Goal: Find specific page/section: Find specific page/section

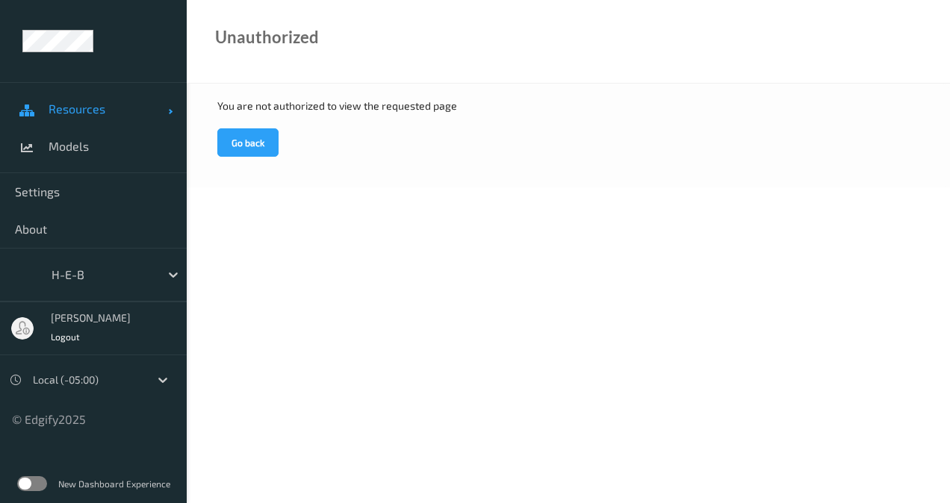
click at [78, 105] on span "Resources" at bounding box center [108, 109] width 119 height 15
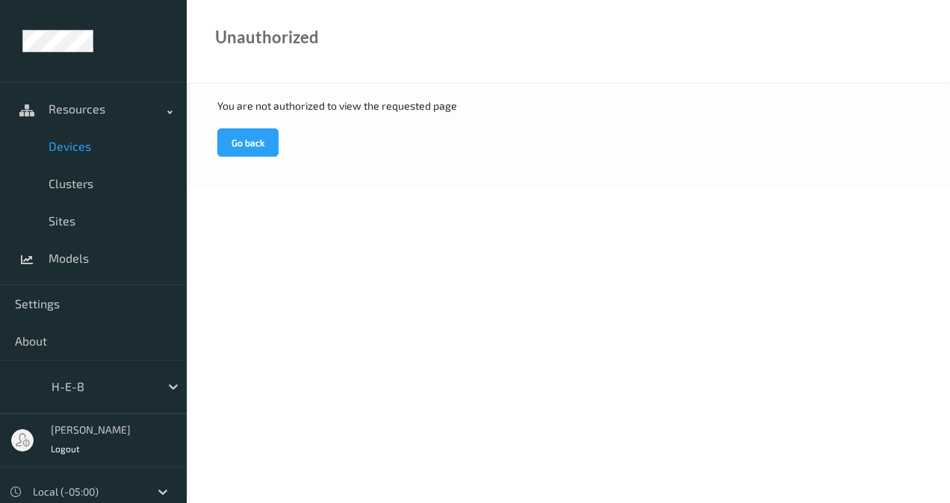
click at [92, 143] on span "Devices" at bounding box center [110, 146] width 123 height 15
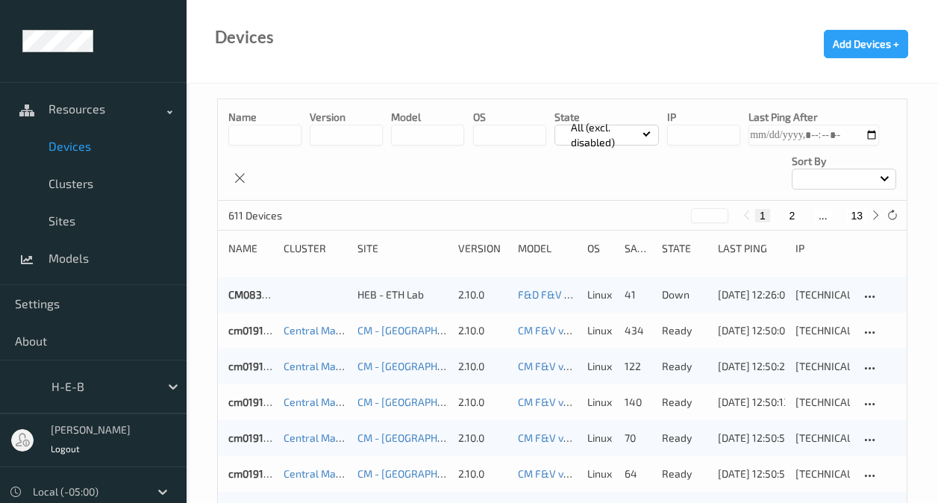
click at [885, 179] on span at bounding box center [885, 177] width 8 height 8
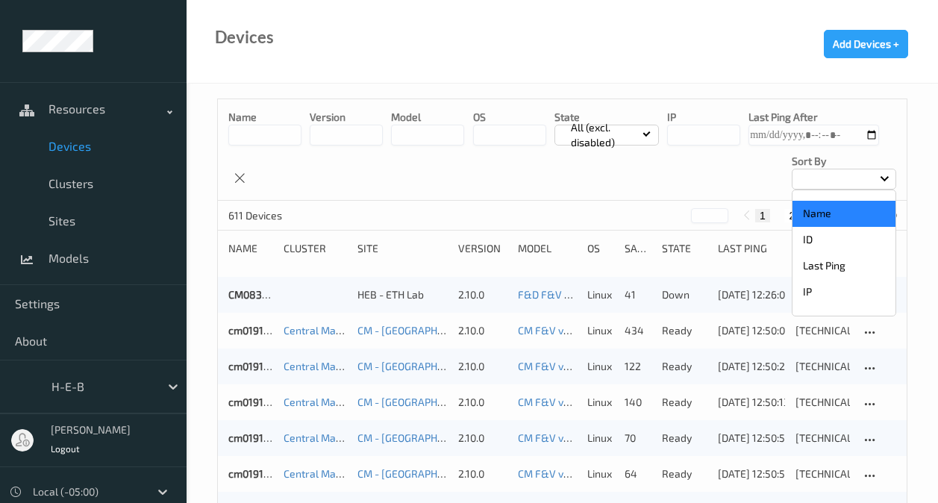
click at [810, 216] on p "Name" at bounding box center [844, 214] width 103 height 26
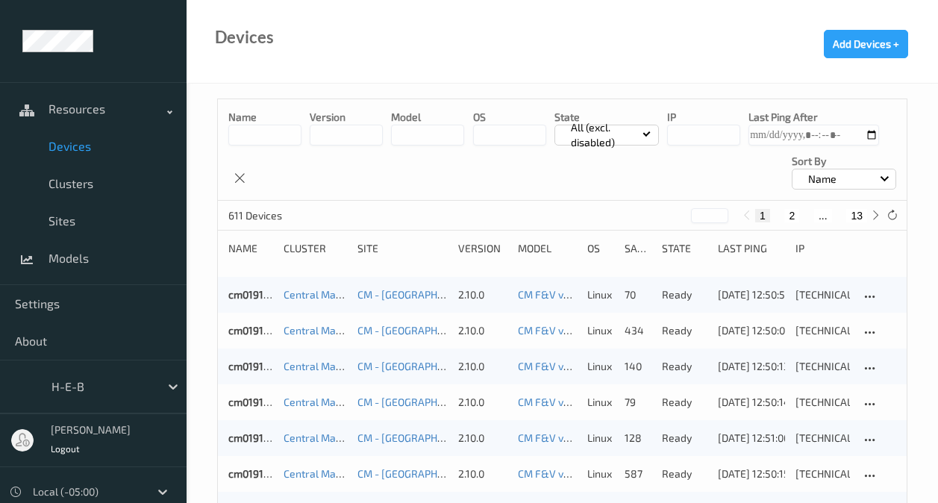
click at [859, 217] on button "13" at bounding box center [857, 215] width 21 height 13
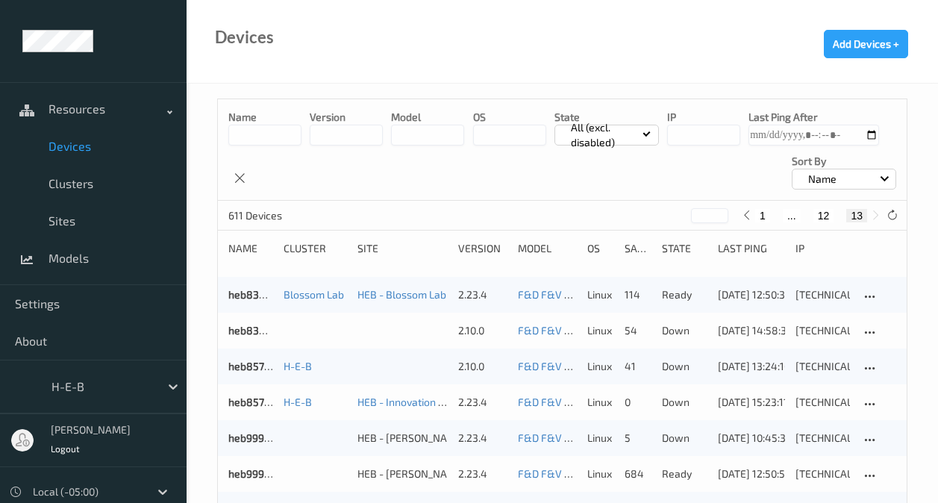
click at [821, 216] on button "12" at bounding box center [824, 215] width 21 height 13
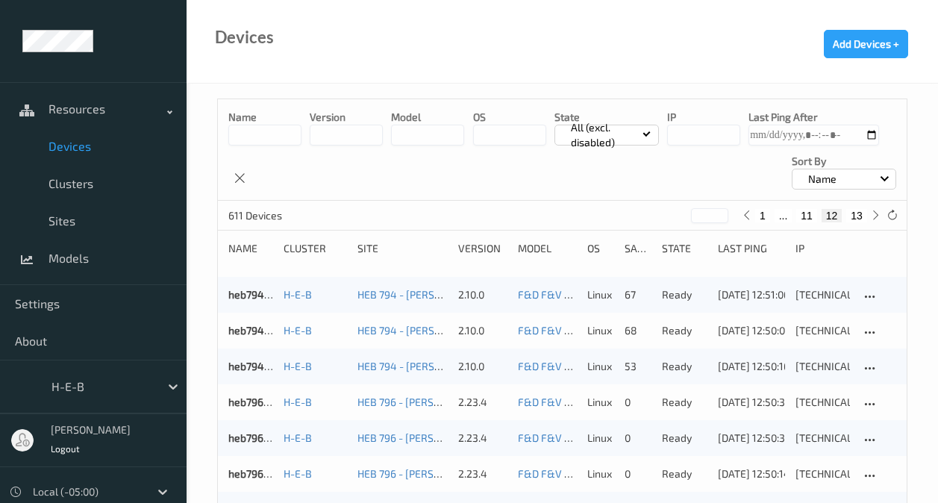
click at [809, 211] on button "11" at bounding box center [807, 215] width 21 height 13
click at [800, 216] on button "10" at bounding box center [795, 215] width 21 height 13
click at [781, 212] on button "9" at bounding box center [780, 215] width 15 height 13
click at [781, 212] on button "8" at bounding box center [786, 215] width 15 height 13
type input "*"
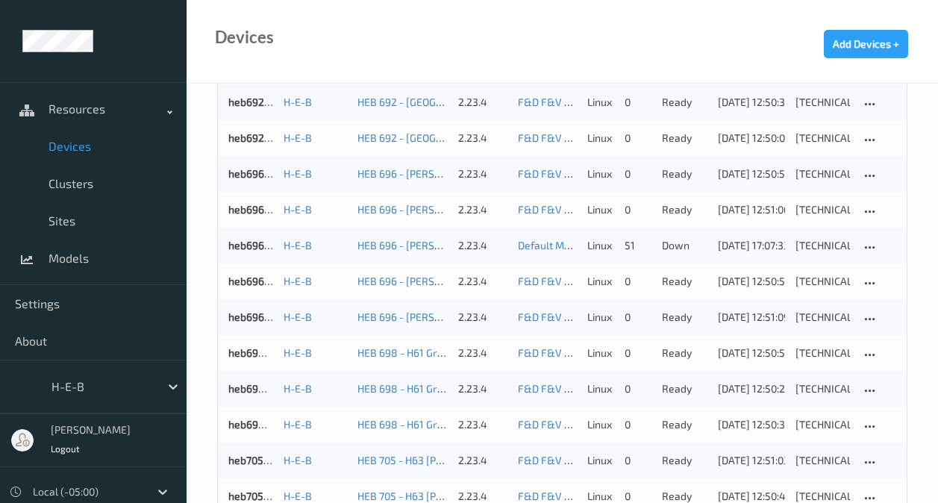
scroll to position [625, 0]
